Goal: Obtain resource: Download file/media

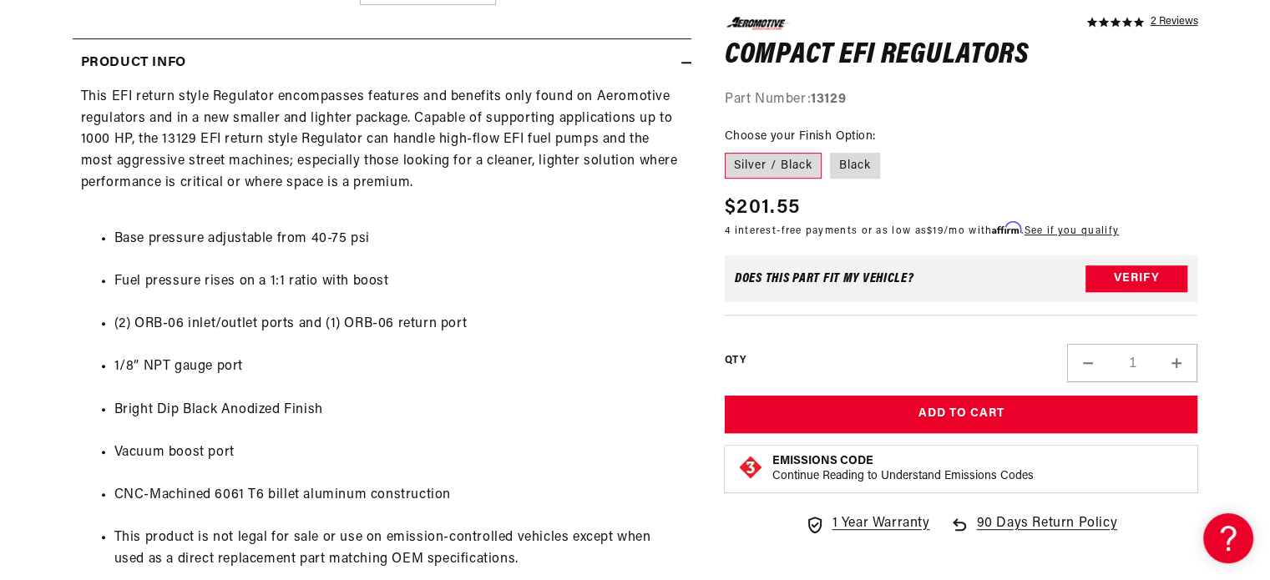
scroll to position [801, 0]
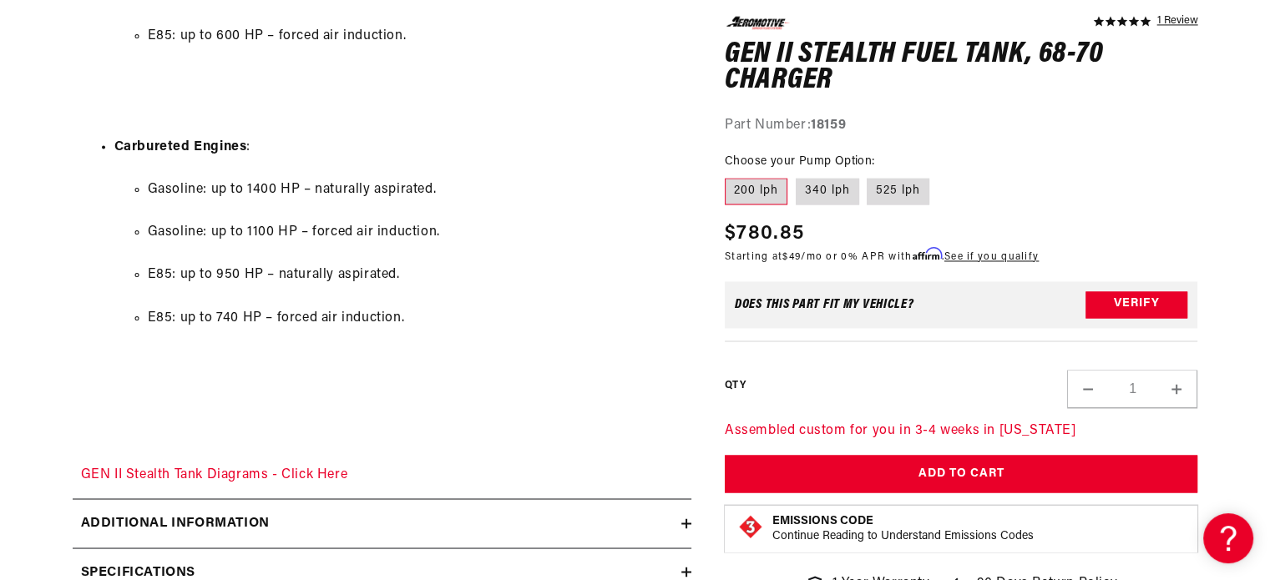
scroll to position [2995, 0]
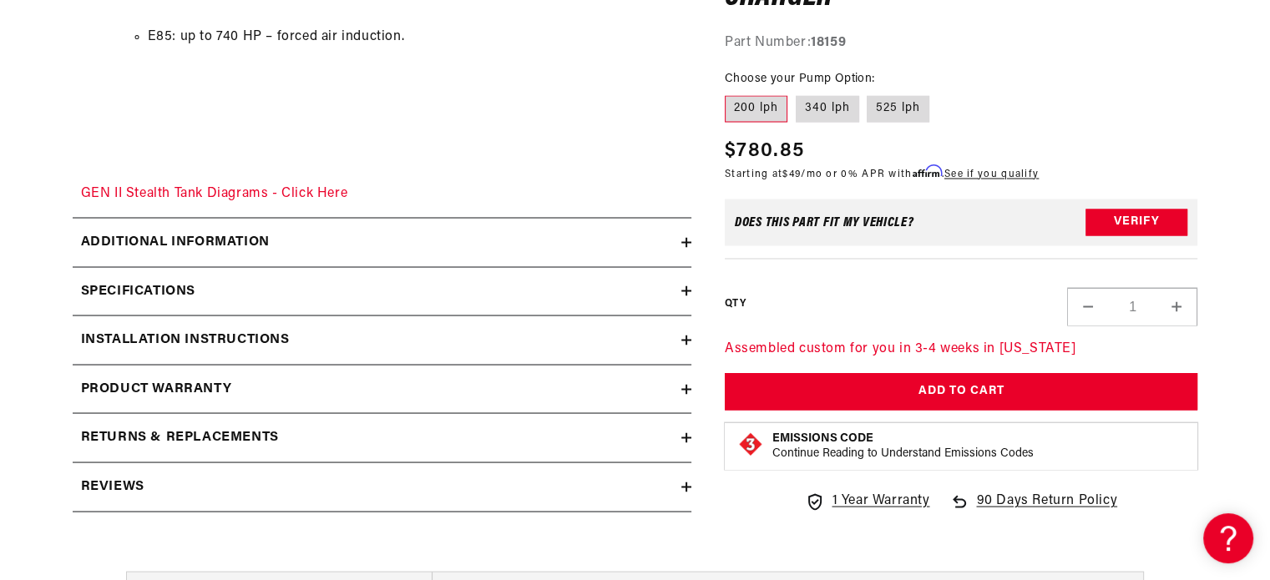
click at [450, 272] on summary "Specifications" at bounding box center [382, 291] width 619 height 48
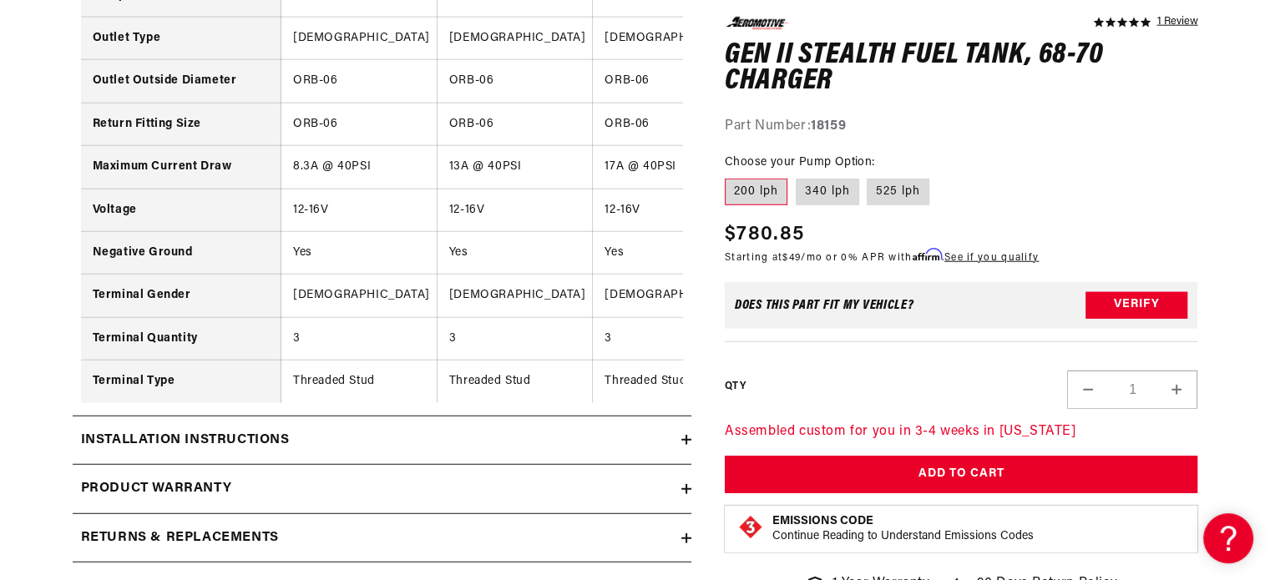
scroll to position [4342, 0]
click at [342, 430] on summary "Installation Instructions" at bounding box center [382, 440] width 619 height 48
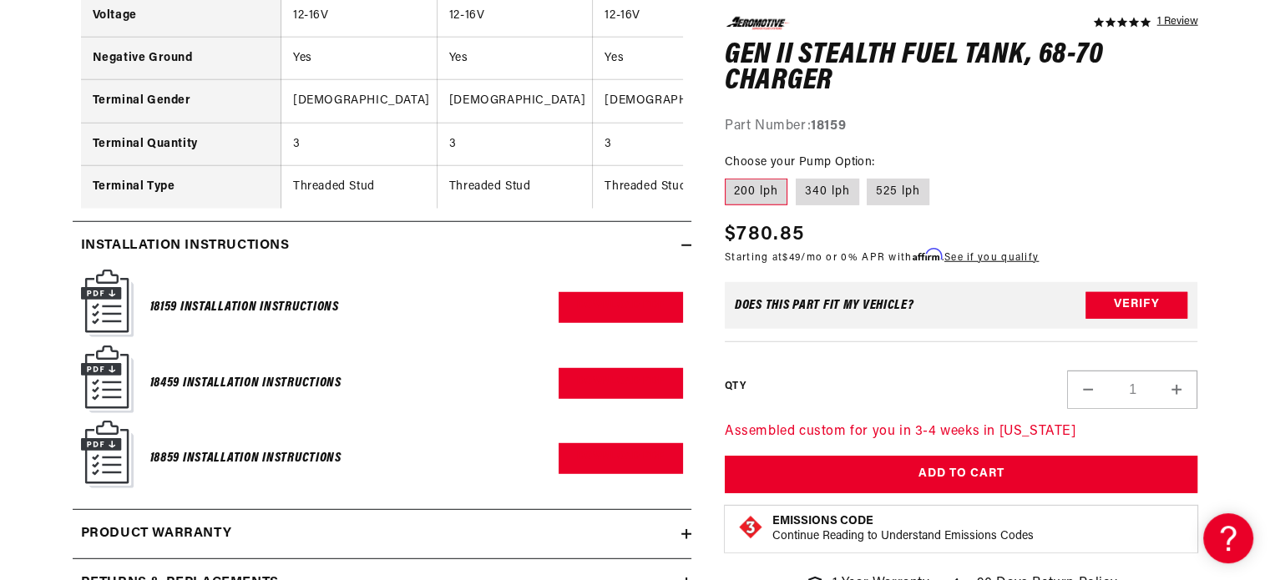
scroll to position [4536, 0]
click at [620, 387] on link "Download PDF" at bounding box center [621, 383] width 124 height 31
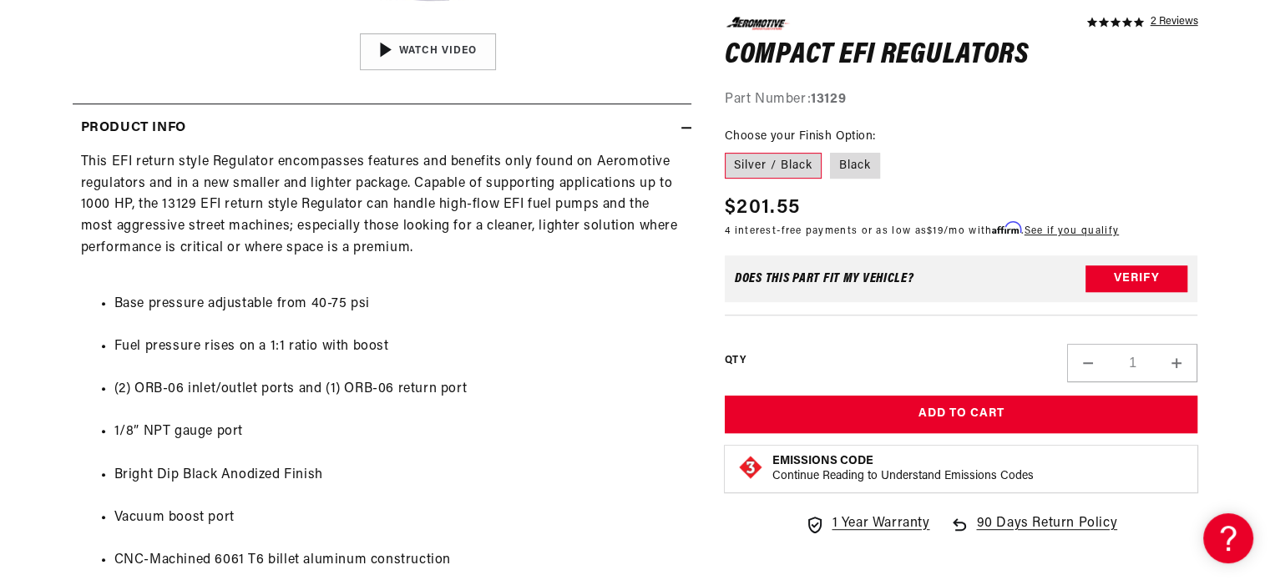
scroll to position [848, 0]
